Goal: Information Seeking & Learning: Check status

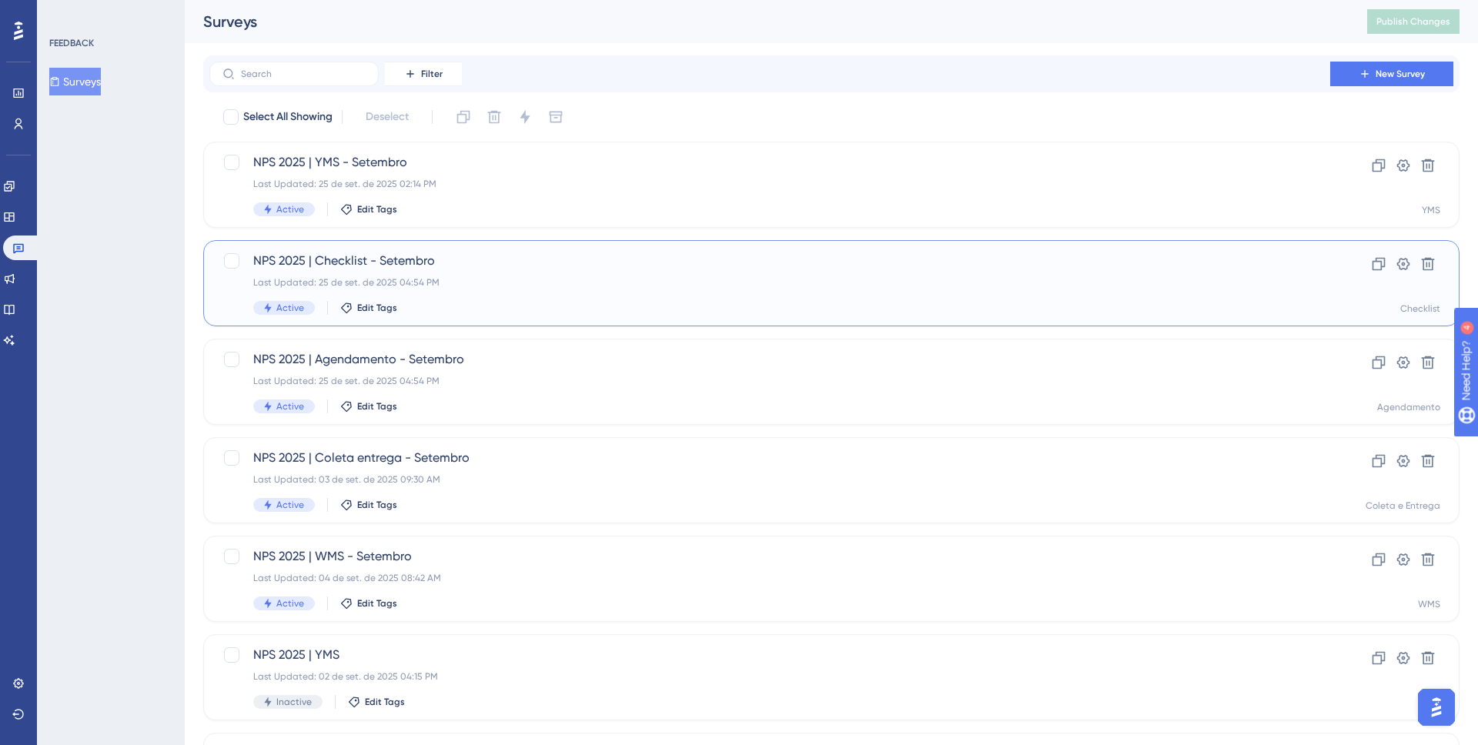
click at [577, 296] on div "NPS 2025 | Checklist - Setembro Last Updated: 25 de set. de 2025 04:54 PM Activ…" at bounding box center [769, 283] width 1033 height 63
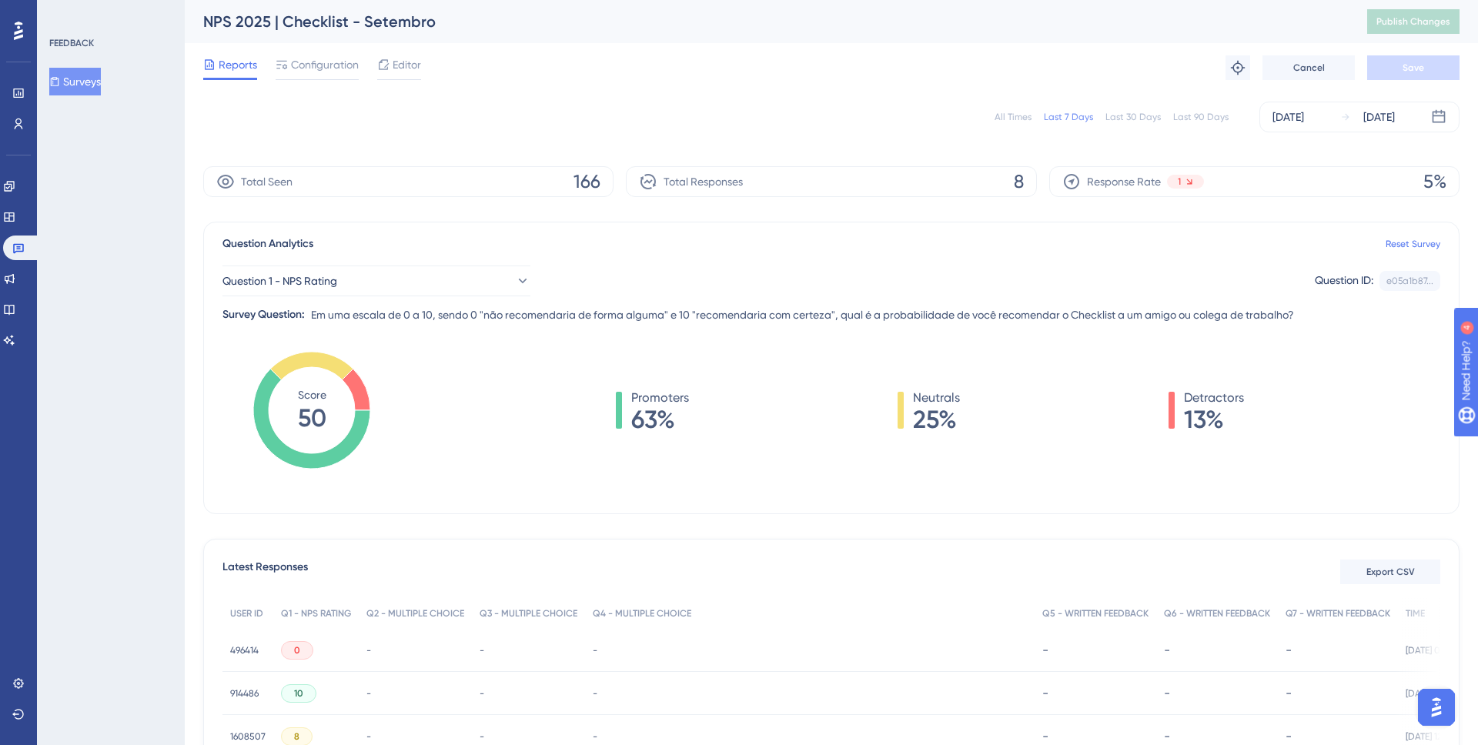
click at [1137, 117] on div "Last 30 Days" at bounding box center [1132, 117] width 55 height 12
click at [27, 250] on link at bounding box center [21, 248] width 37 height 25
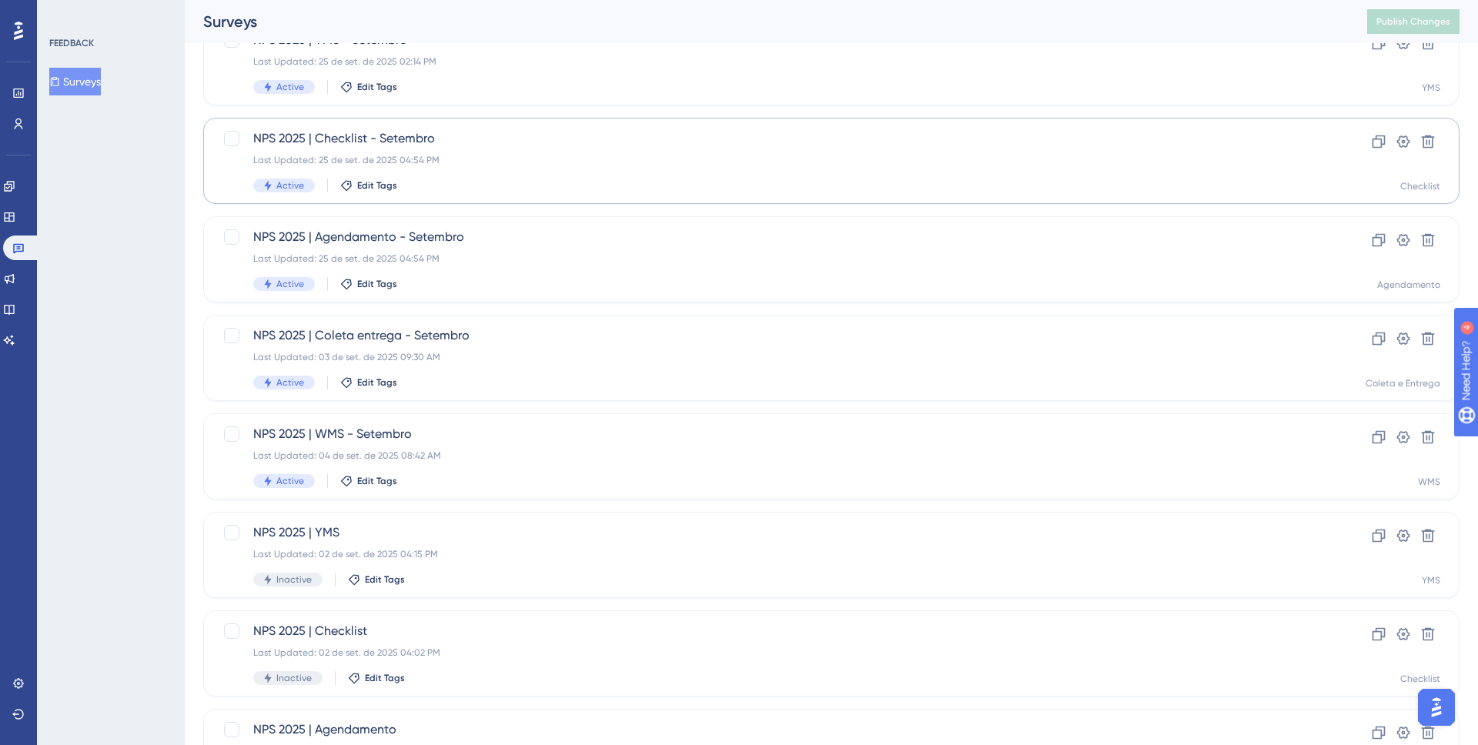
scroll to position [130, 0]
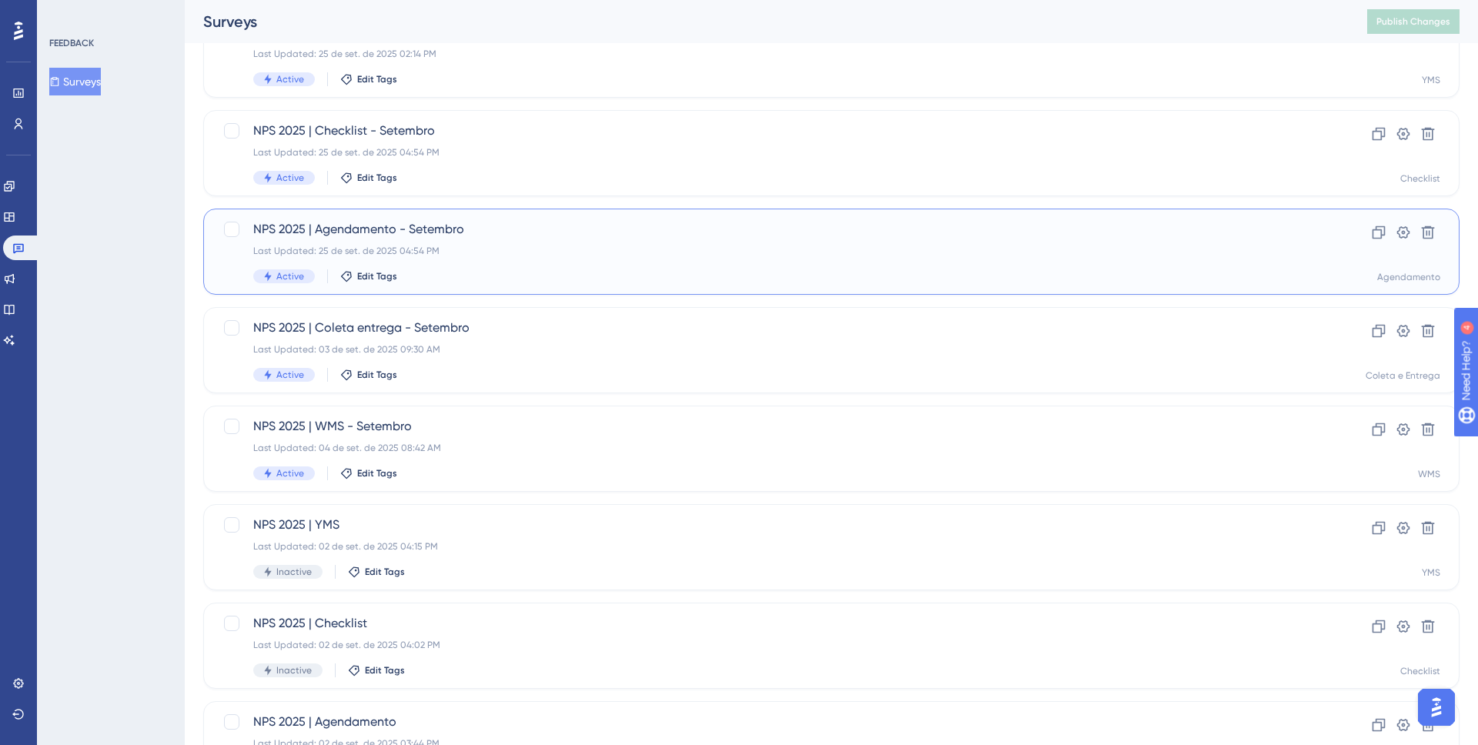
click at [501, 241] on div "NPS 2025 | Agendamento - Setembro Last Updated: 25 de set. de 2025 04:54 PM Act…" at bounding box center [769, 251] width 1033 height 63
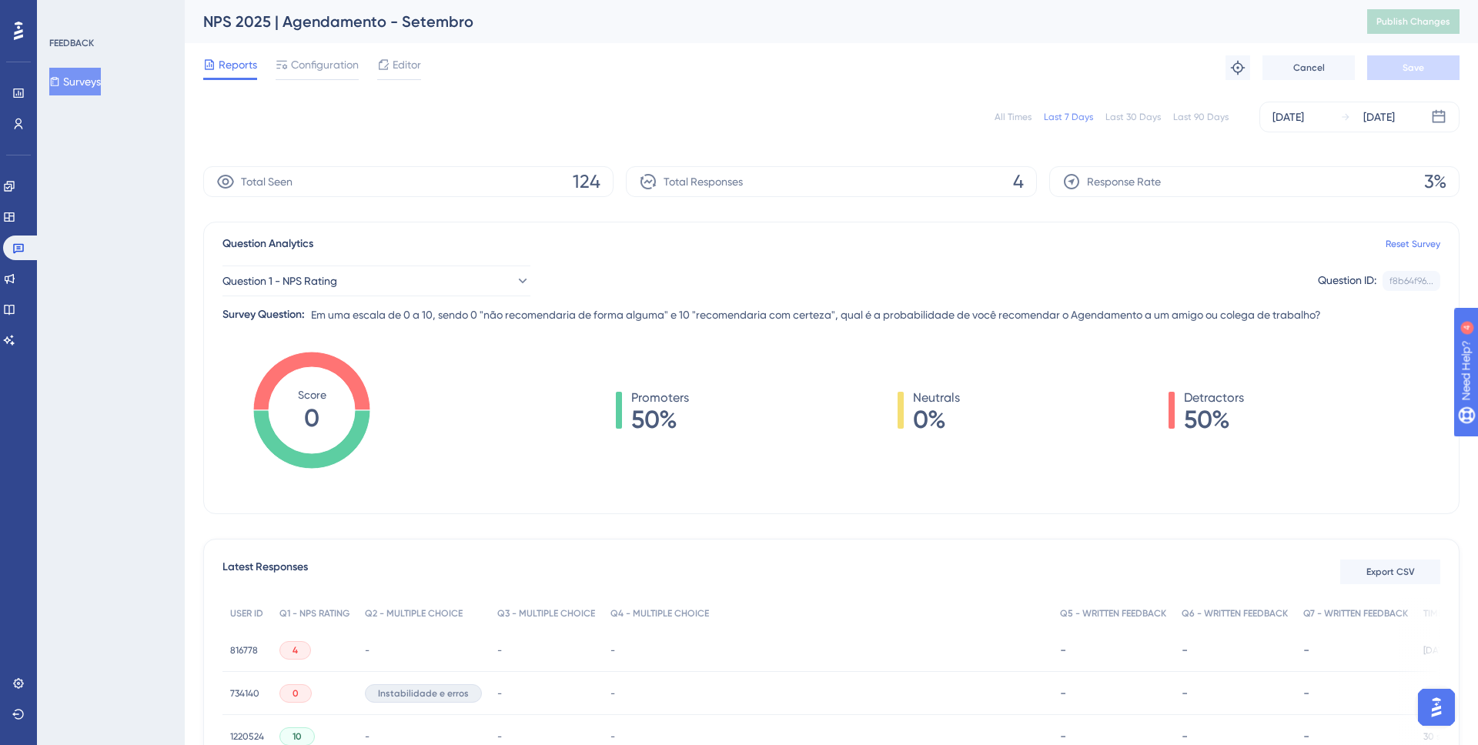
click at [1115, 111] on div "Last 30 Days" at bounding box center [1132, 117] width 55 height 12
click at [1304, 113] on div "[DATE]" at bounding box center [1288, 117] width 32 height 18
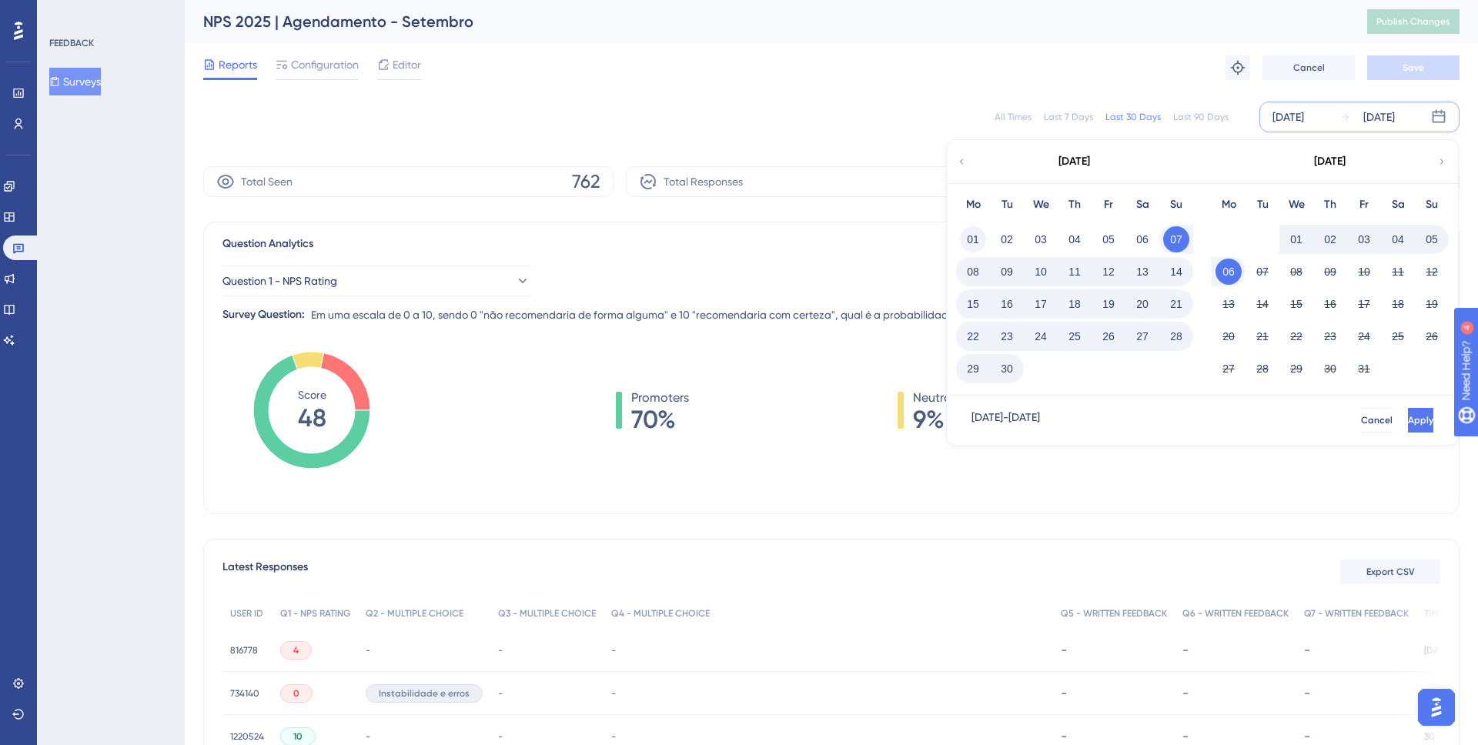
click at [965, 239] on button "01" at bounding box center [973, 239] width 26 height 26
click at [1005, 372] on button "30" at bounding box center [1007, 369] width 26 height 26
click at [1405, 414] on button "Apply" at bounding box center [1419, 420] width 28 height 25
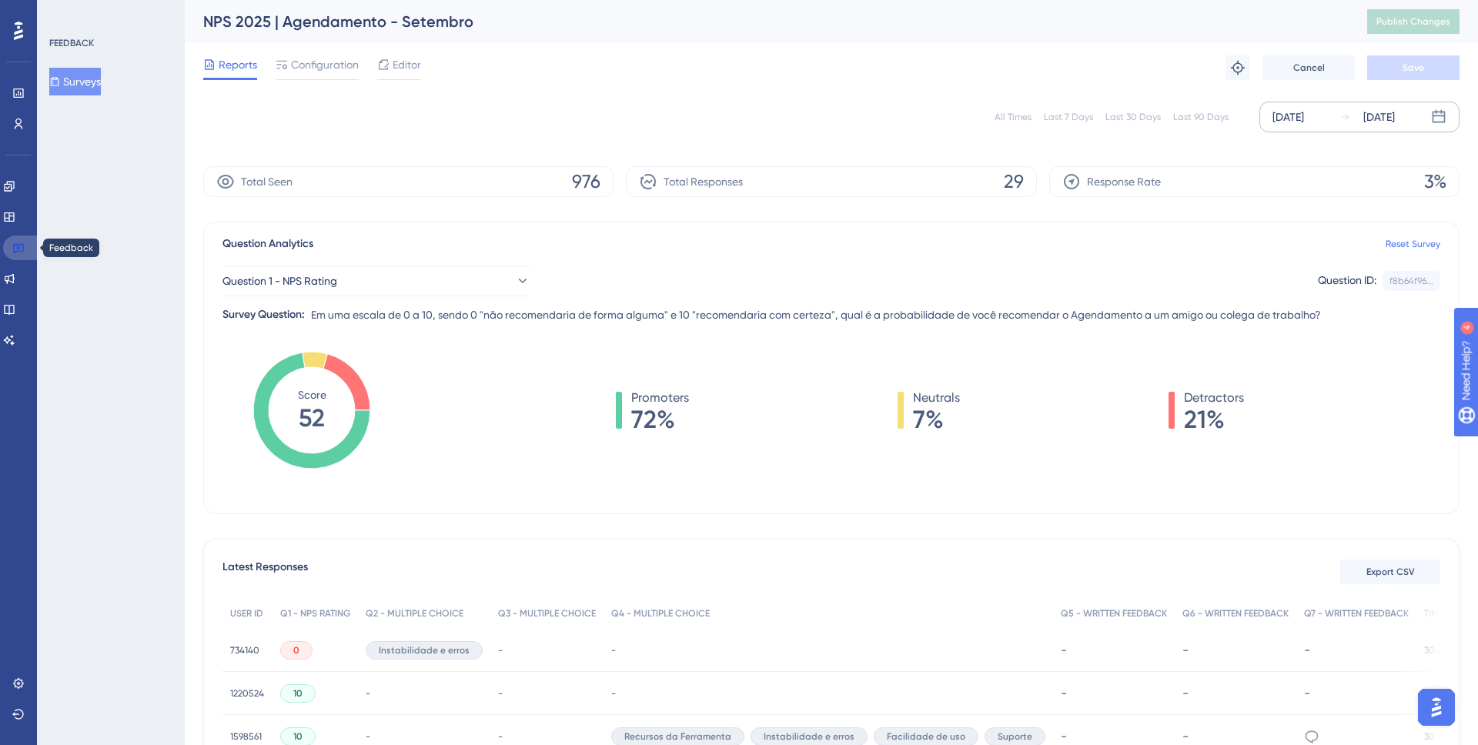
click at [14, 247] on icon at bounding box center [18, 248] width 12 height 12
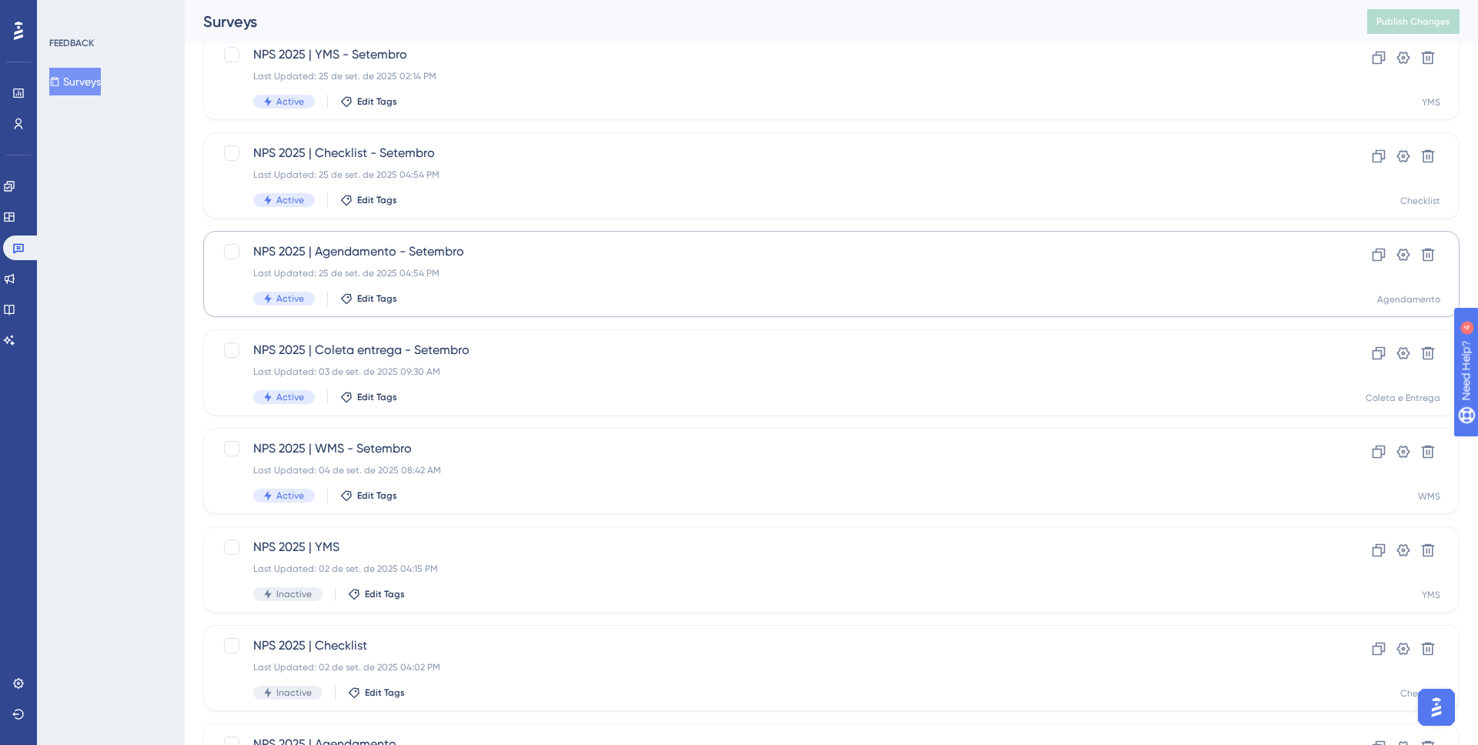
scroll to position [114, 0]
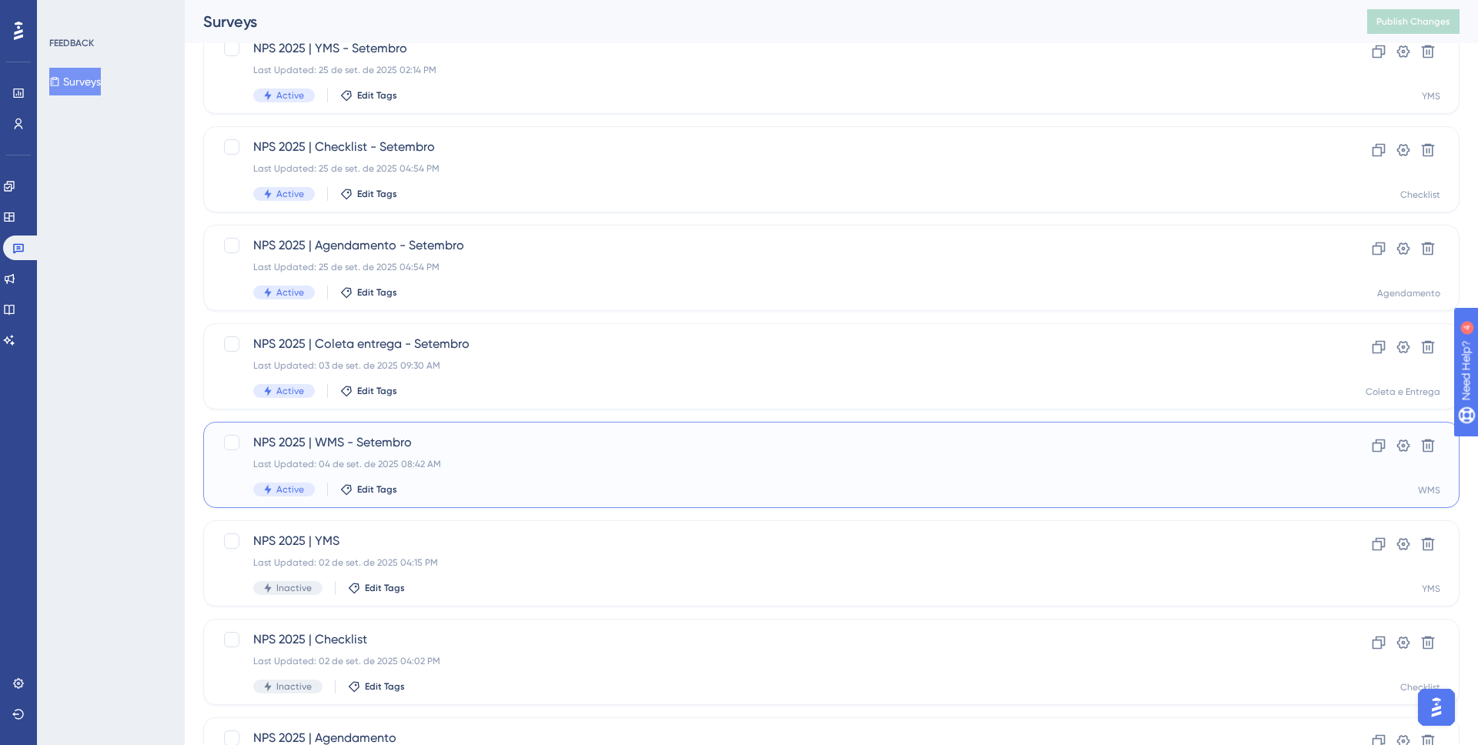
click at [498, 472] on div "NPS 2025 | WMS - Setembro Last Updated: 04 de set. de 2025 08:42 AM Active Edit…" at bounding box center [769, 464] width 1033 height 63
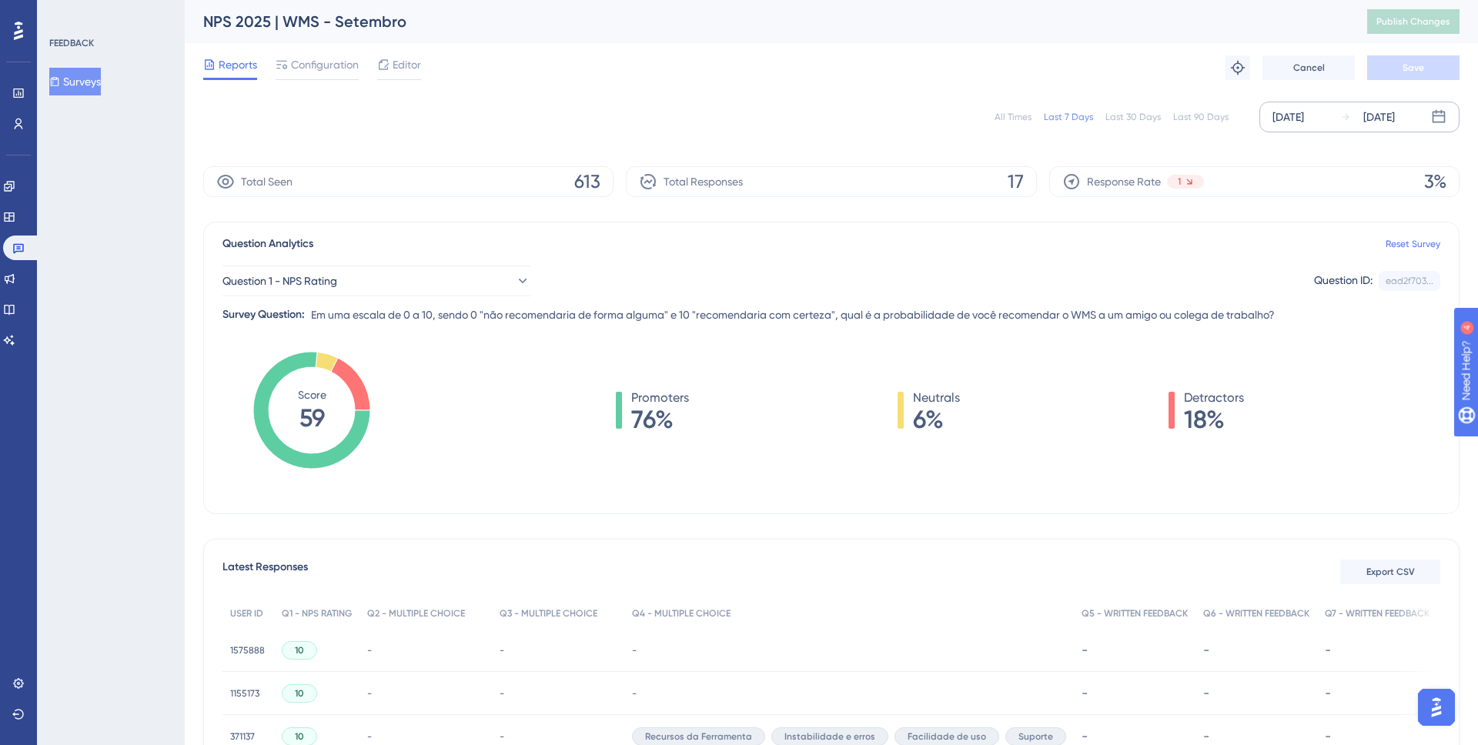
click at [1304, 112] on div "[DATE]" at bounding box center [1288, 117] width 32 height 18
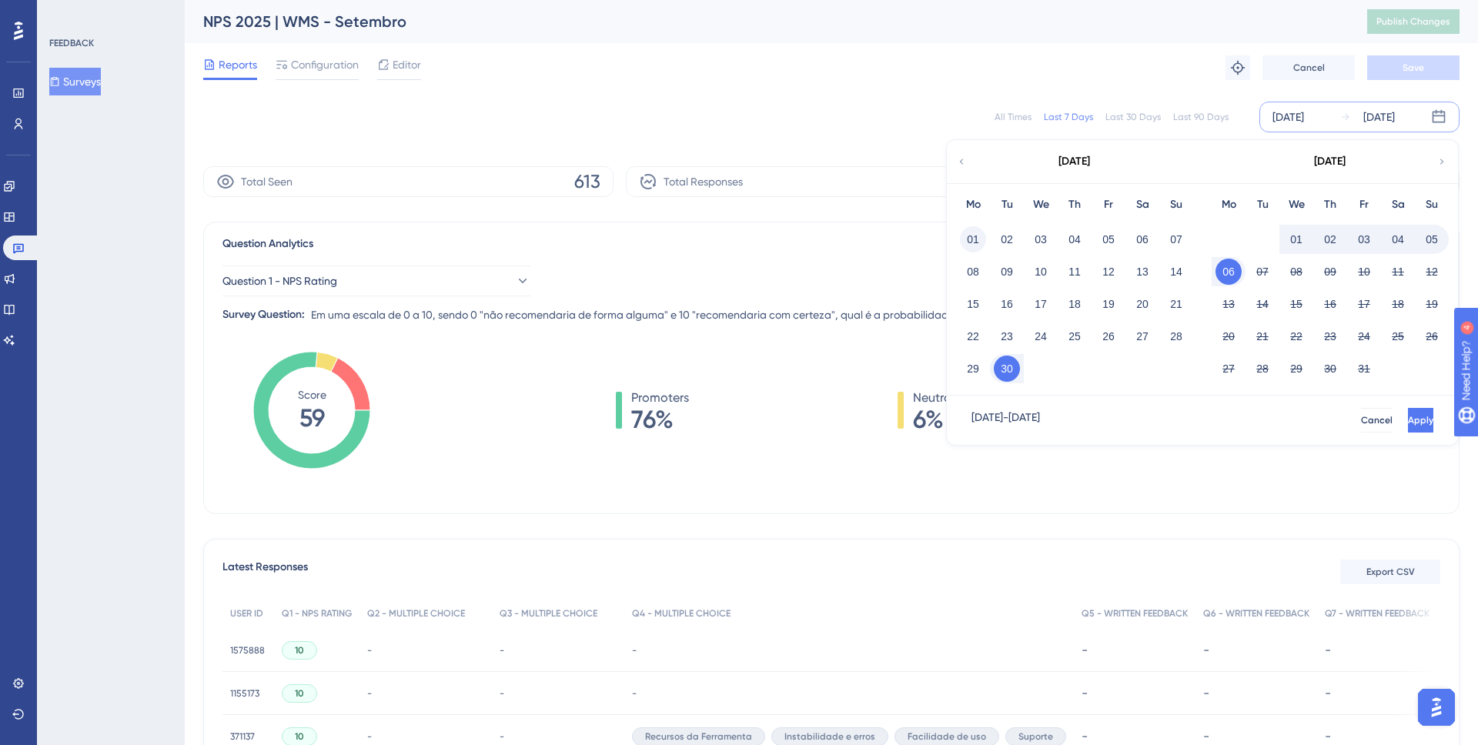
click at [978, 249] on button "01" at bounding box center [973, 239] width 26 height 26
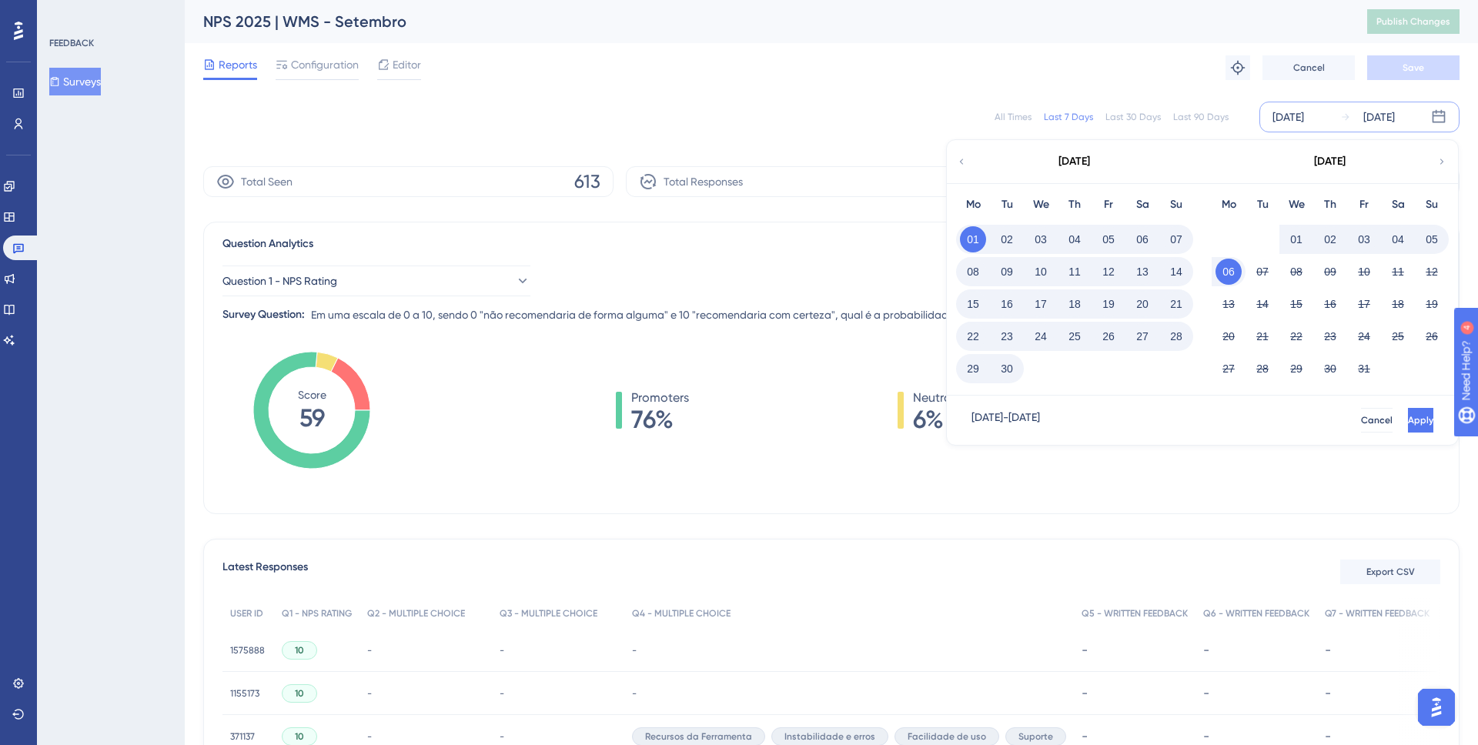
click at [1004, 368] on button "30" at bounding box center [1007, 369] width 26 height 26
click at [1405, 410] on button "Apply" at bounding box center [1419, 420] width 28 height 25
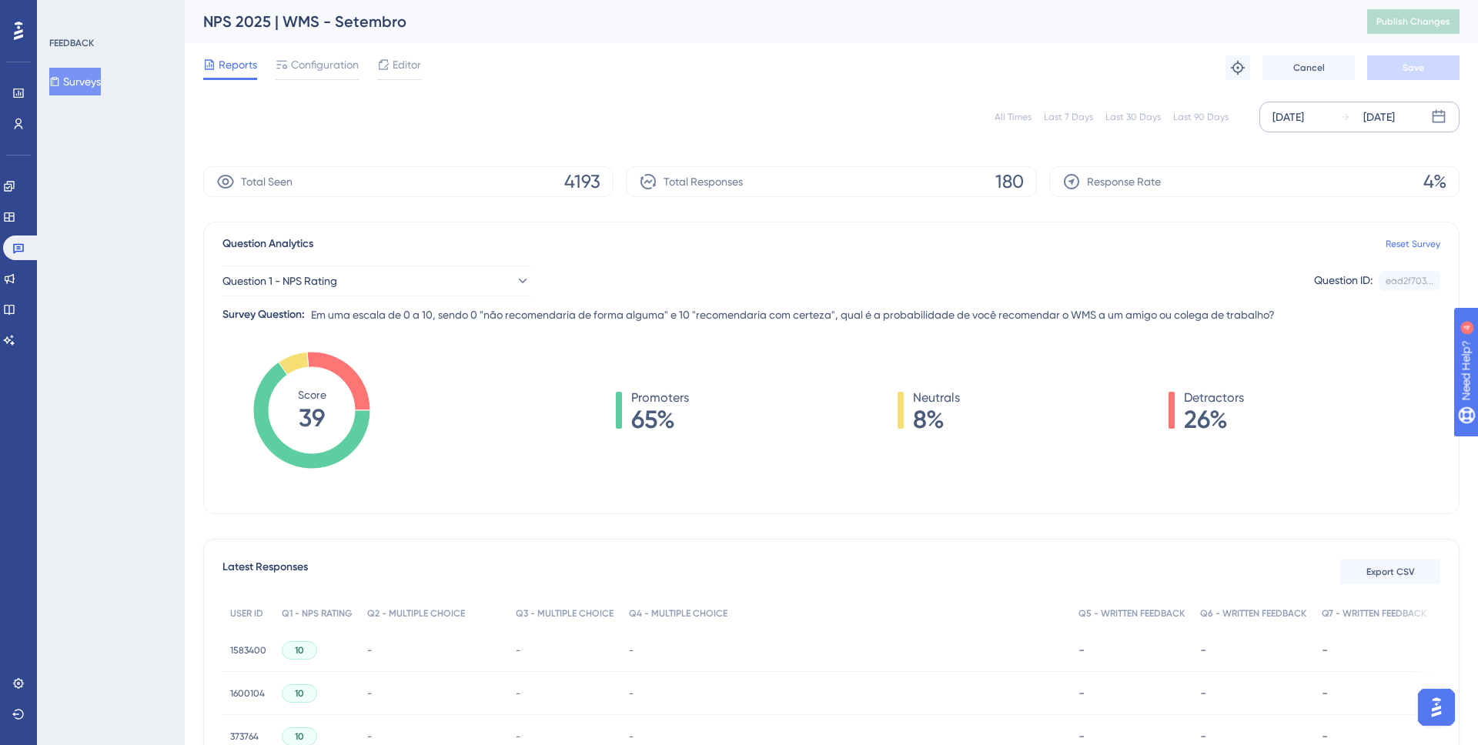
click at [454, 119] on div "All Times Last 7 Days Last 30 Days Last 90 Days [DATE] [DATE]" at bounding box center [831, 117] width 1256 height 31
click at [17, 256] on link at bounding box center [21, 248] width 37 height 25
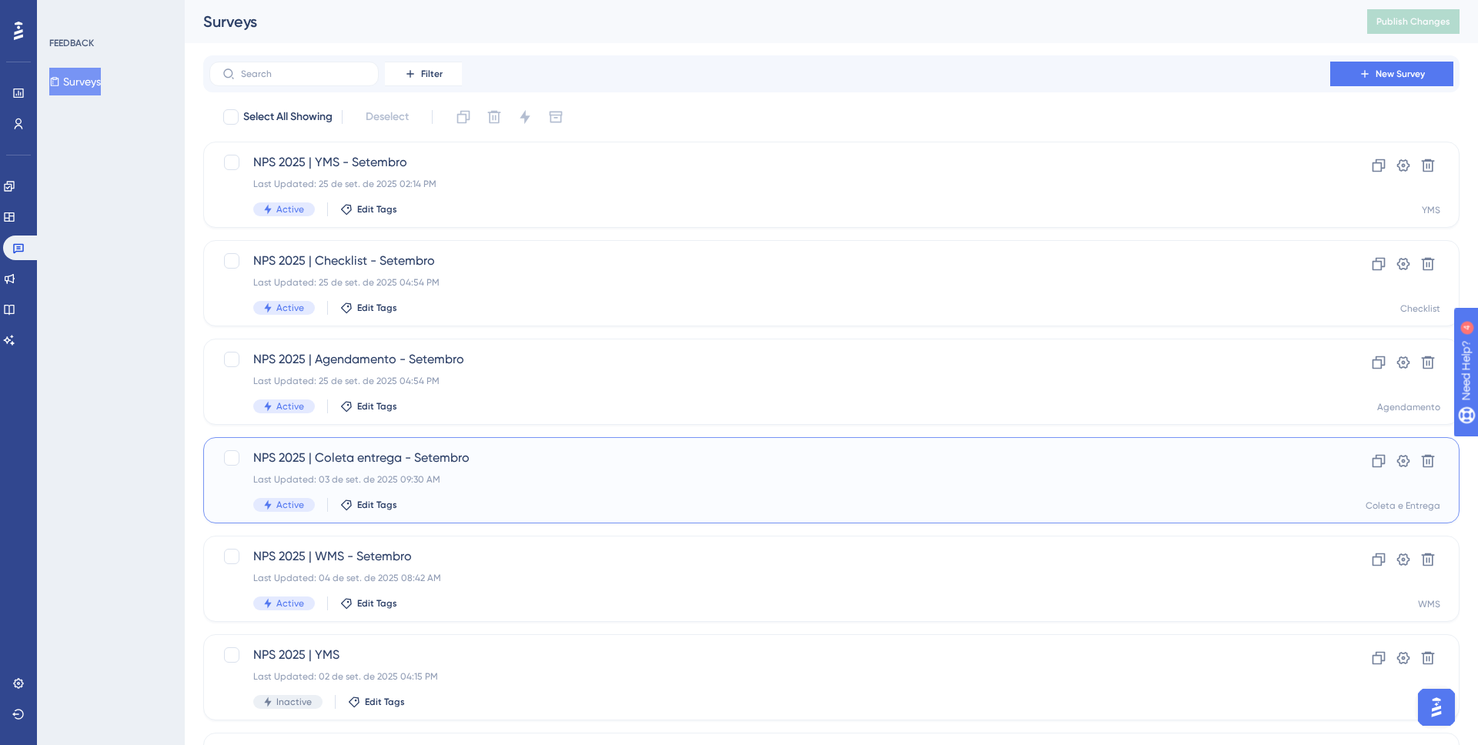
click at [524, 467] on div "NPS 2025 | Coleta entrega - Setembro Last Updated: [DATE] 09:30 AM Active Edit …" at bounding box center [769, 480] width 1033 height 63
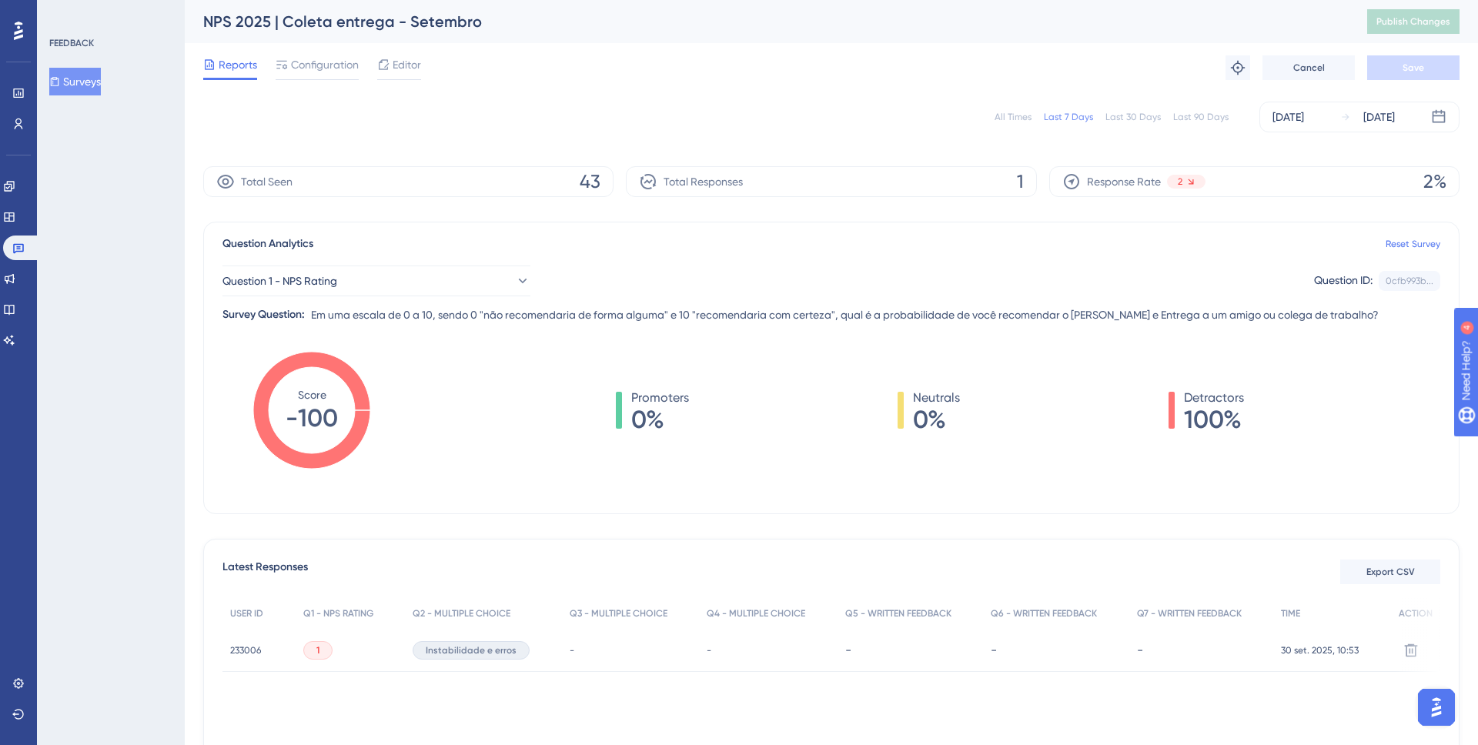
click at [1005, 113] on div "All Times" at bounding box center [1012, 117] width 37 height 12
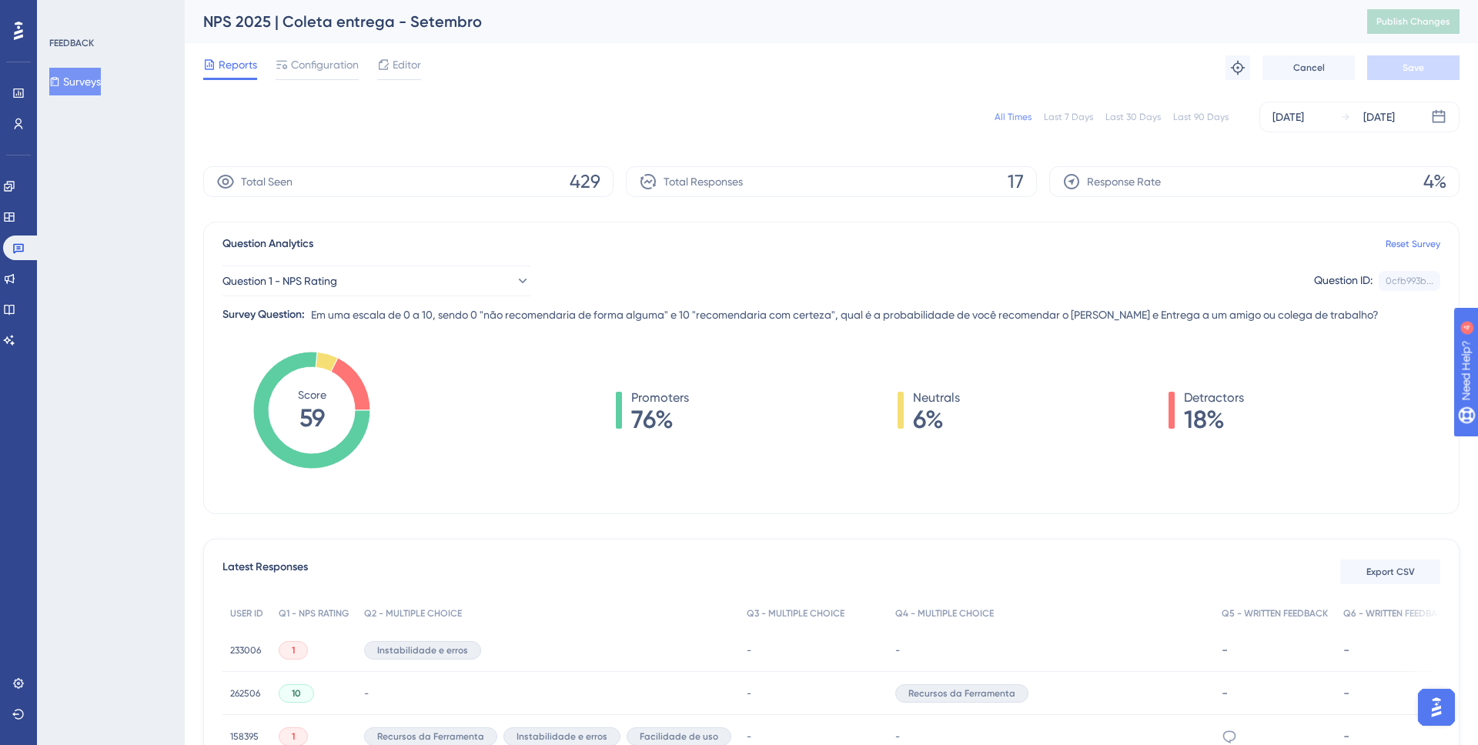
click at [1072, 113] on div "Last 7 Days" at bounding box center [1068, 117] width 49 height 12
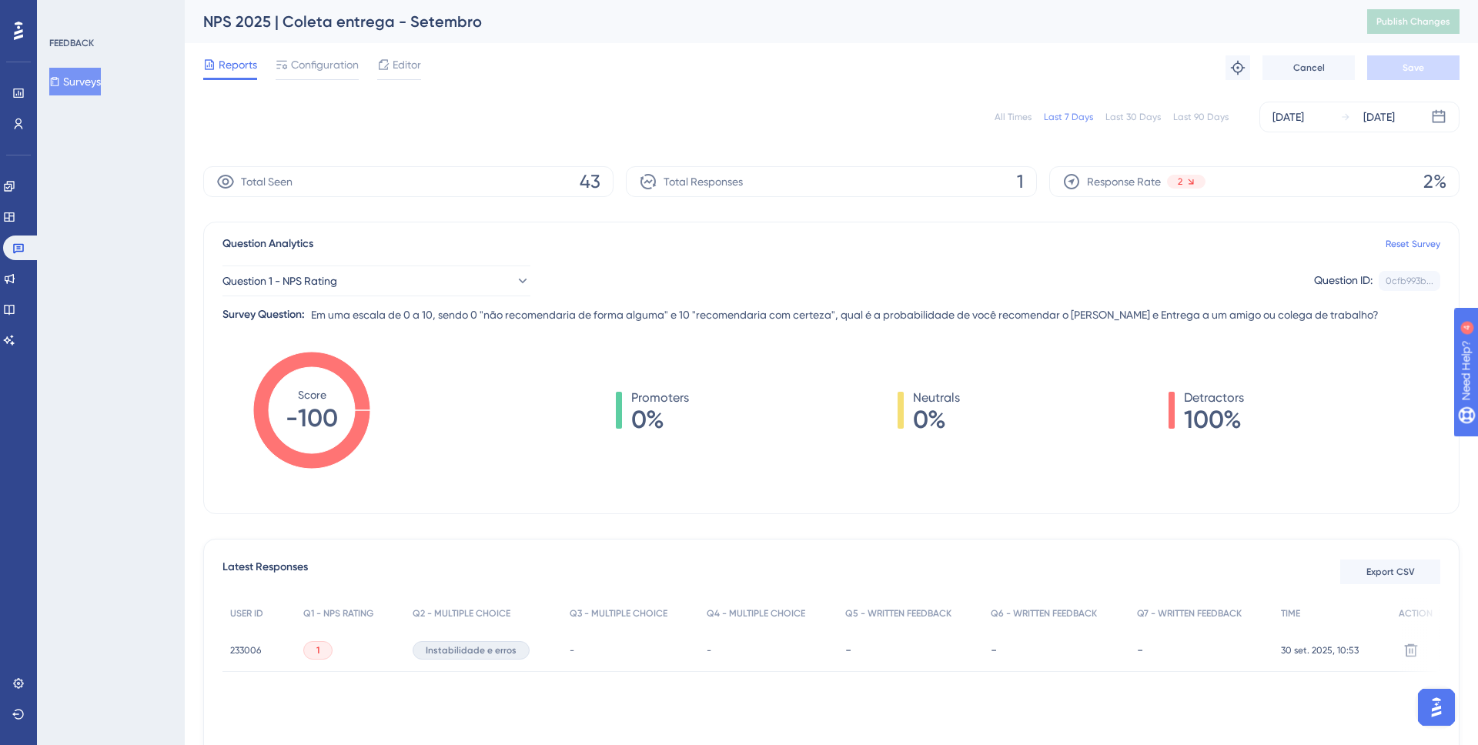
click at [1131, 118] on div "Last 30 Days" at bounding box center [1132, 117] width 55 height 12
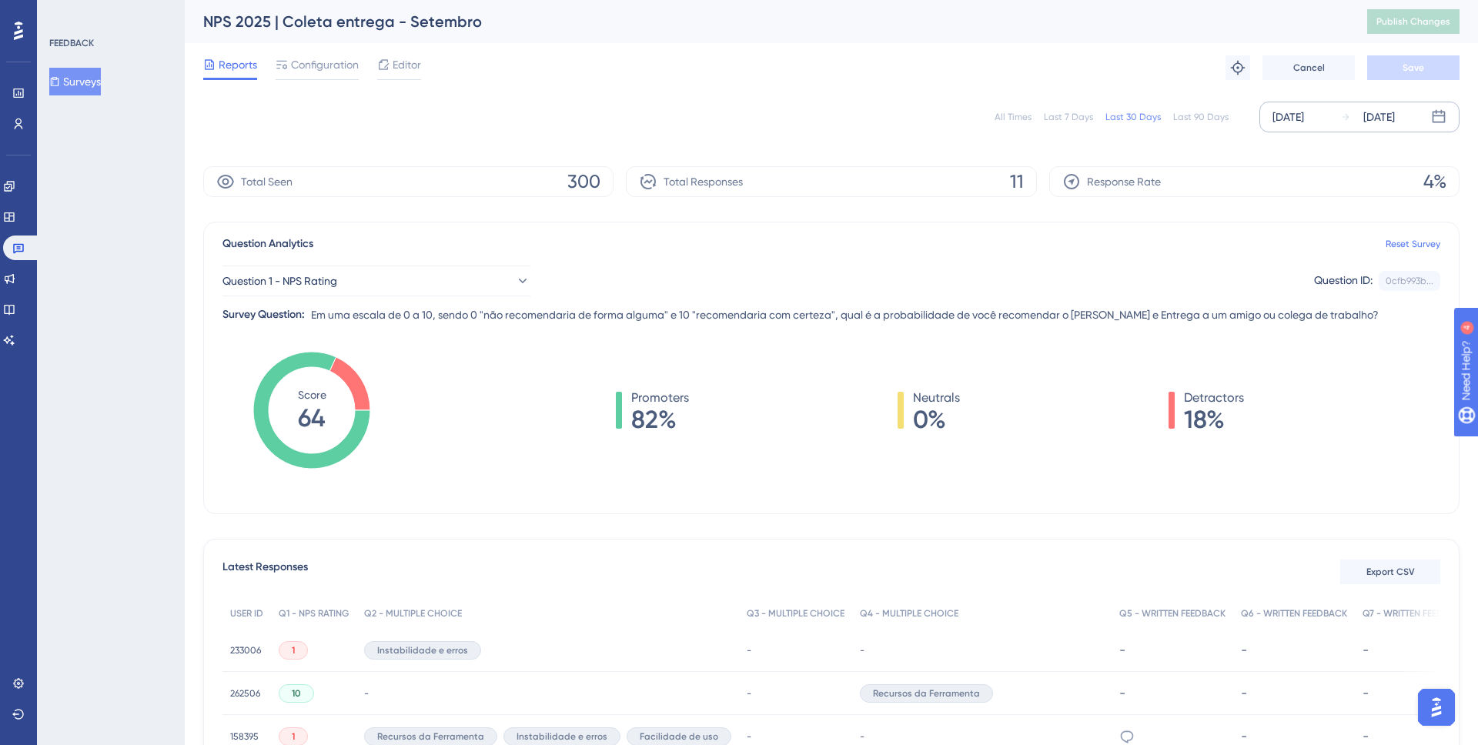
click at [1304, 121] on div "[DATE]" at bounding box center [1288, 117] width 32 height 18
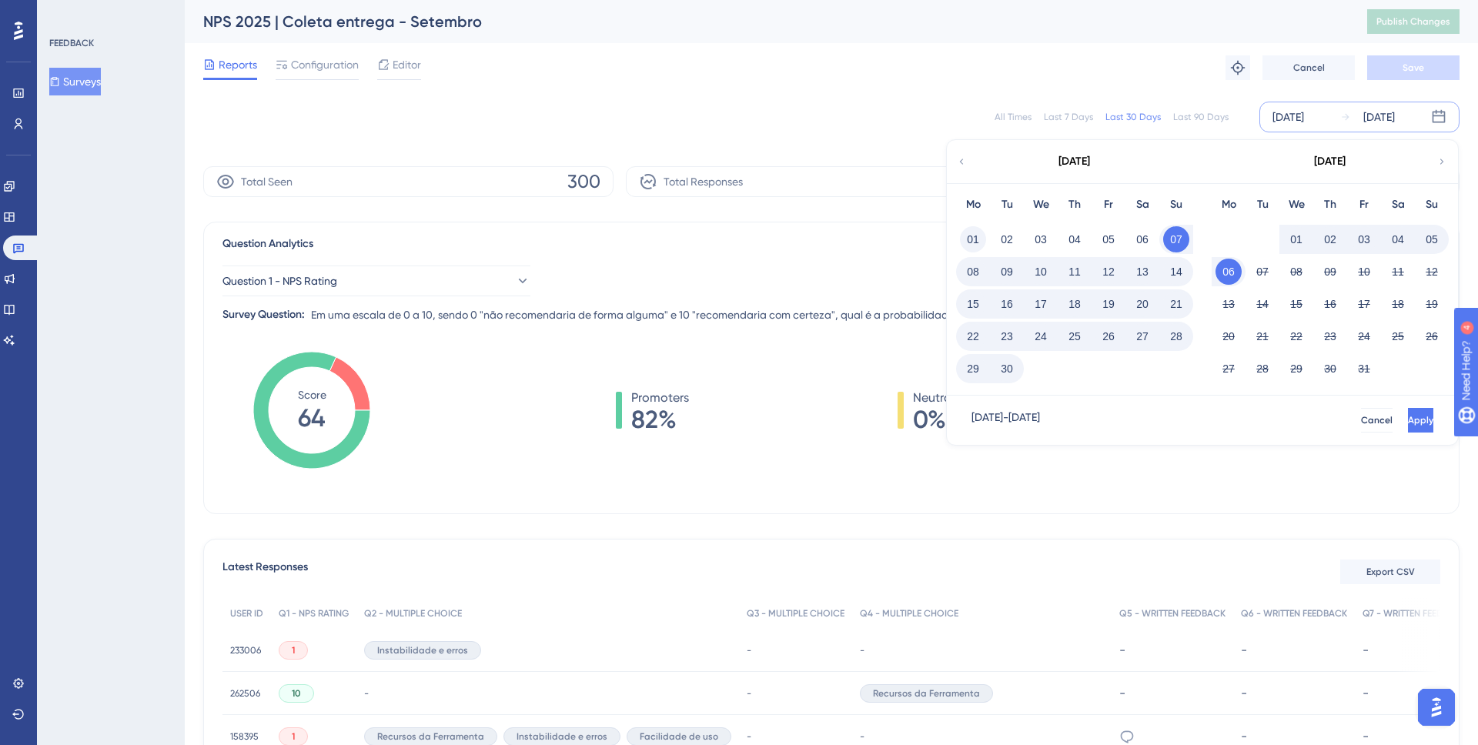
click at [979, 237] on button "01" at bounding box center [973, 239] width 26 height 26
click at [1005, 369] on button "30" at bounding box center [1007, 369] width 26 height 26
click at [1406, 421] on span "Apply" at bounding box center [1418, 420] width 25 height 12
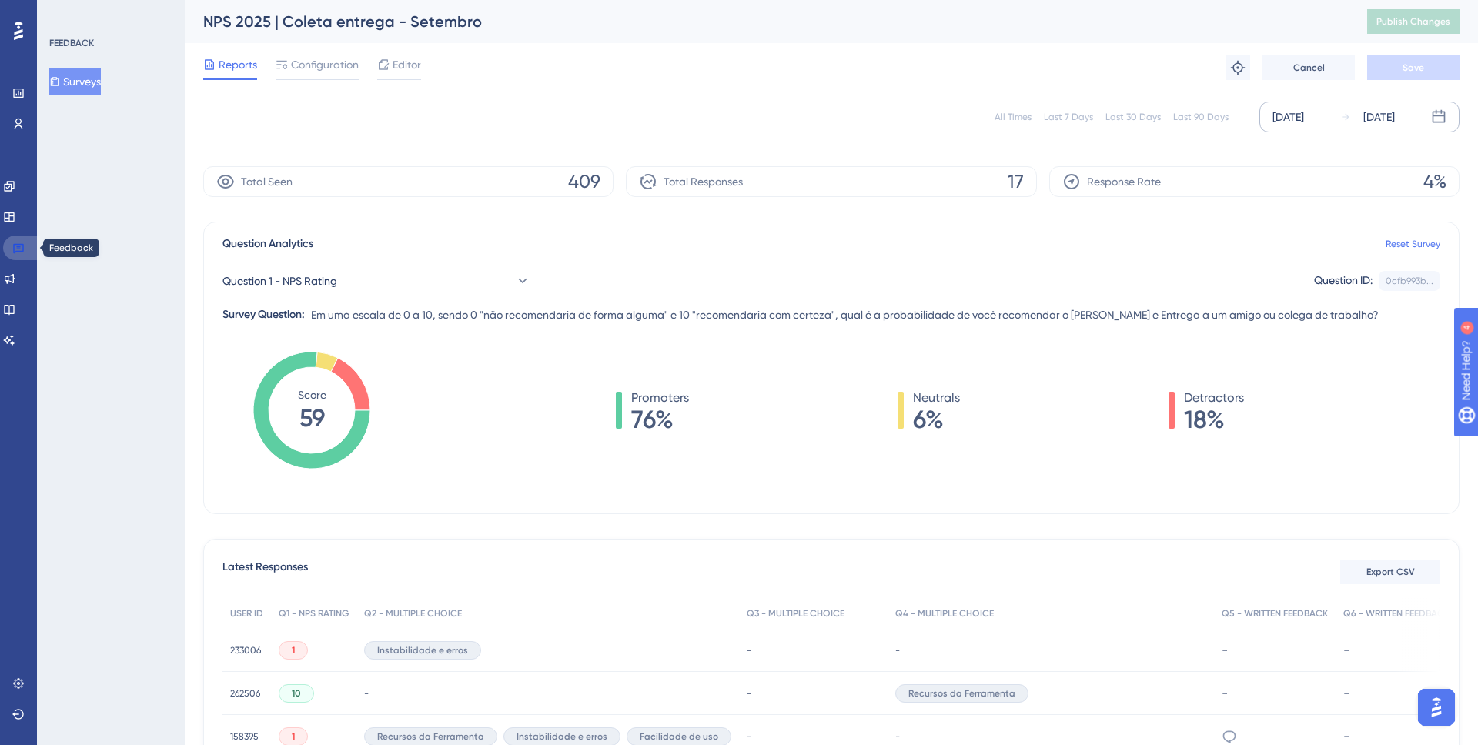
click at [15, 249] on icon at bounding box center [18, 248] width 12 height 12
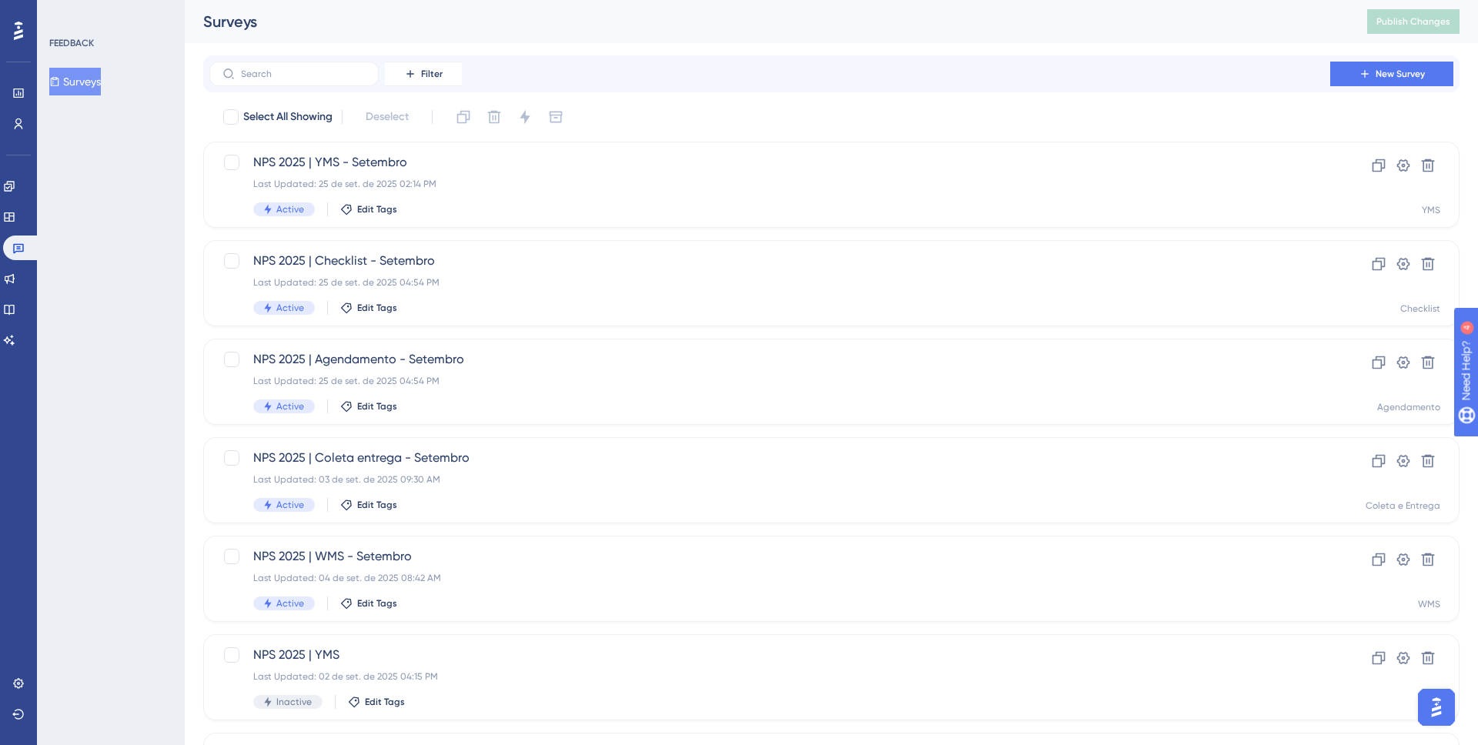
click at [872, 91] on div "Filter New Survey" at bounding box center [831, 73] width 1256 height 37
click at [308, 73] on input "text" at bounding box center [303, 74] width 125 height 11
click at [363, 49] on div "Performance Users Engagement Widgets Feedback Product Updates Knowledge Base AI…" at bounding box center [831, 585] width 1293 height 1170
